Goal: Task Accomplishment & Management: Use online tool/utility

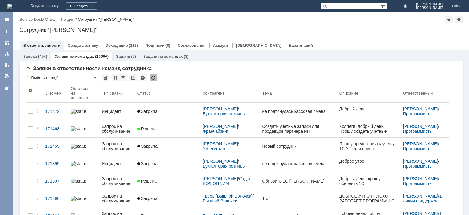
click at [216, 47] on link "Аккаунт" at bounding box center [221, 45] width 16 height 5
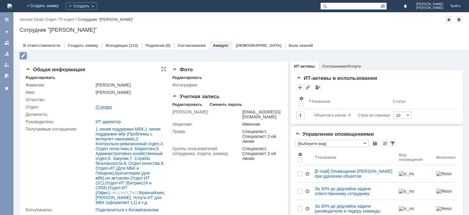
click at [103, 107] on link "IT-отдел" at bounding box center [104, 106] width 16 height 5
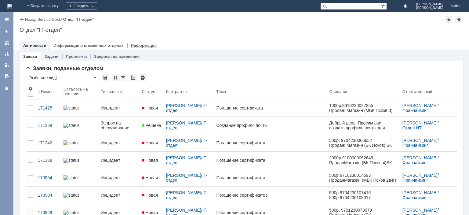
click at [138, 45] on link "Информация" at bounding box center [144, 45] width 26 height 5
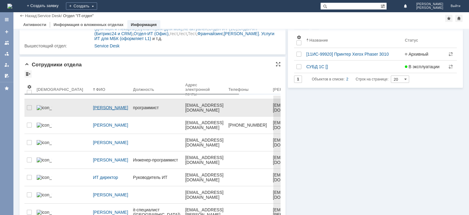
click at [93, 105] on div "[PERSON_NAME]" at bounding box center [110, 107] width 35 height 5
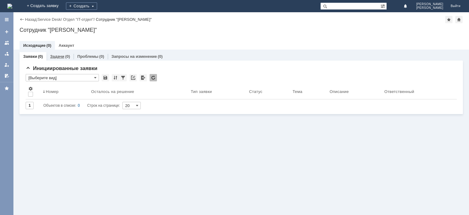
click at [64, 57] on div "Задачи (0)" at bounding box center [60, 56] width 20 height 4
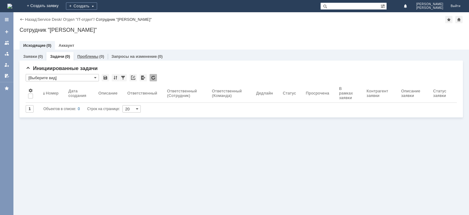
click at [87, 54] on link "Проблемы" at bounding box center [87, 56] width 21 height 5
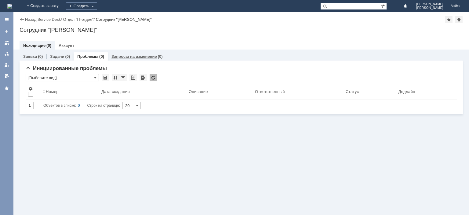
click at [118, 58] on link "Запросы на изменение" at bounding box center [133, 56] width 45 height 5
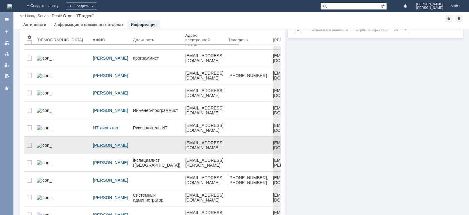
click at [93, 144] on div "[PERSON_NAME]" at bounding box center [110, 145] width 35 height 5
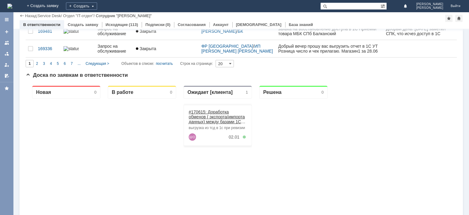
click at [211, 115] on link "#170615: Доработка обменов ( экспорта/импорта данных) между базами 1С ЗУП / Бух…" at bounding box center [217, 119] width 56 height 20
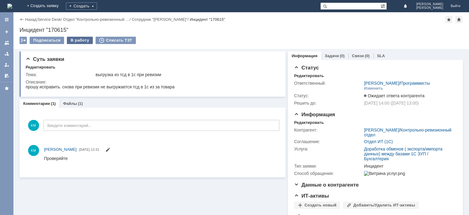
click at [76, 39] on div "В работу" at bounding box center [80, 40] width 26 height 7
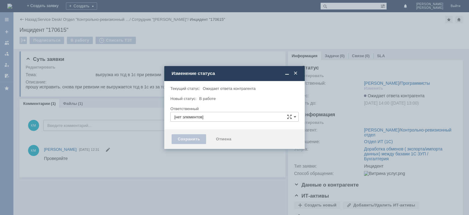
type input "[PERSON_NAME]"
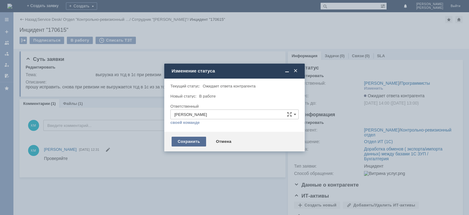
click at [187, 141] on div "Сохранить" at bounding box center [189, 141] width 35 height 10
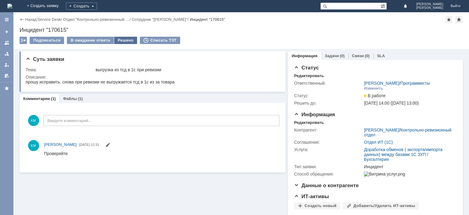
click at [122, 39] on div "Решено" at bounding box center [125, 40] width 23 height 7
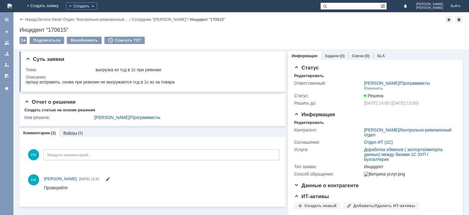
click at [72, 132] on link "Файлы" at bounding box center [70, 132] width 14 height 5
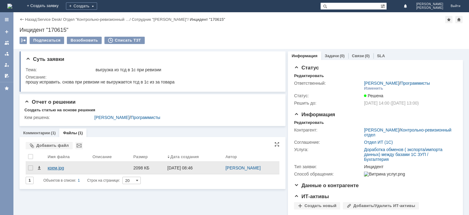
click at [60, 166] on div "крем.jpg" at bounding box center [68, 167] width 40 height 5
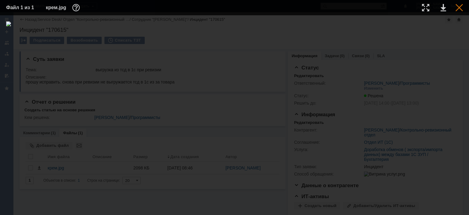
click at [457, 8] on div at bounding box center [459, 7] width 7 height 7
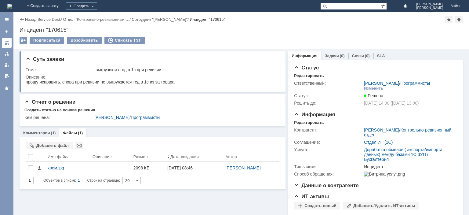
click at [6, 40] on div at bounding box center [6, 42] width 5 height 5
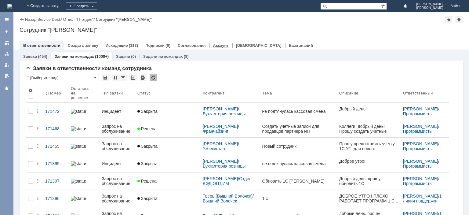
click at [213, 46] on link "Аккаунт" at bounding box center [221, 45] width 16 height 5
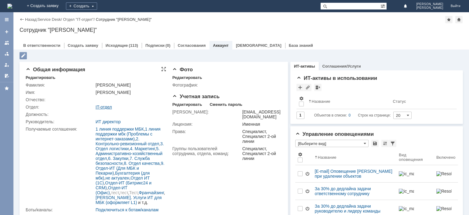
click at [104, 107] on link "IT-отдел" at bounding box center [104, 106] width 16 height 5
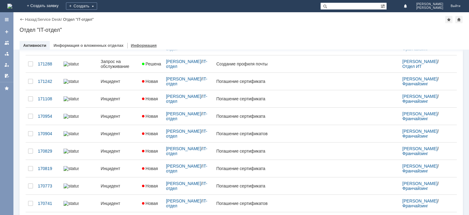
click at [139, 43] on div "Информация" at bounding box center [143, 45] width 33 height 9
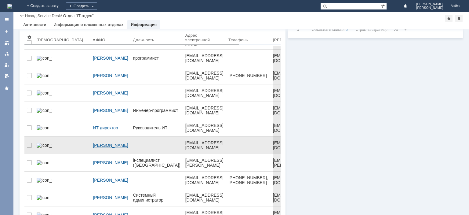
click at [93, 143] on div "[PERSON_NAME]" at bounding box center [110, 145] width 35 height 5
